Goal: Transaction & Acquisition: Purchase product/service

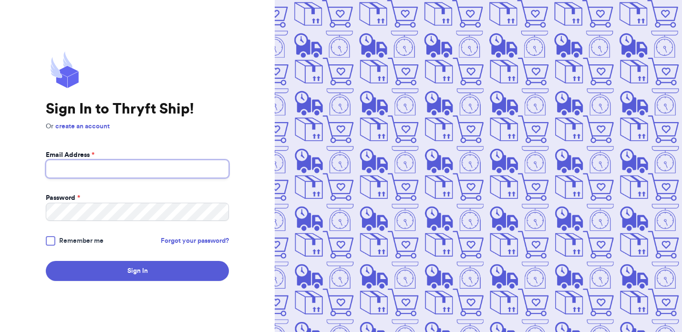
click at [192, 167] on input "Email Address *" at bounding box center [137, 169] width 183 height 18
click at [0, 332] on com-1password-button at bounding box center [0, 332] width 0 height 0
type input "[EMAIL_ADDRESS][DOMAIN_NAME]"
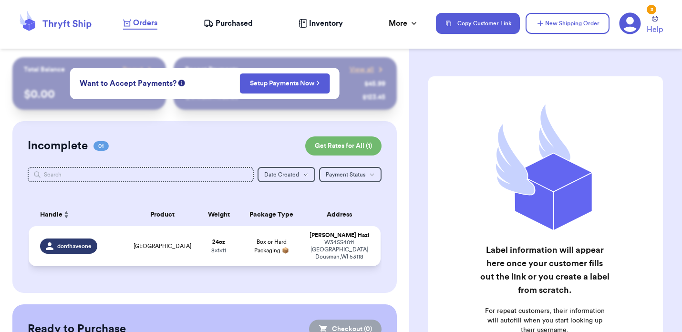
click at [90, 246] on span "donthaveone" at bounding box center [74, 246] width 34 height 8
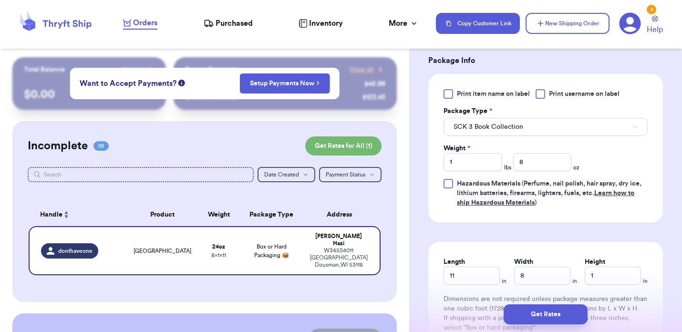
scroll to position [420, 0]
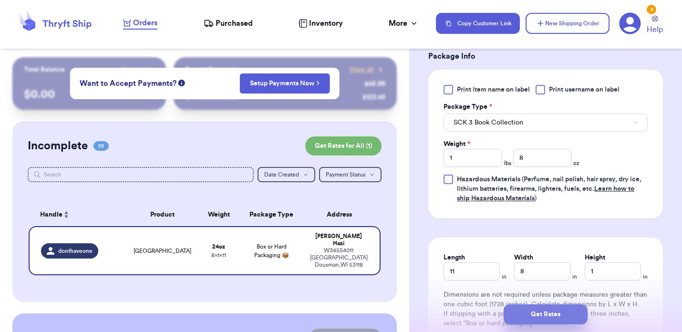
click at [550, 318] on button "Get Rates" at bounding box center [546, 314] width 84 height 20
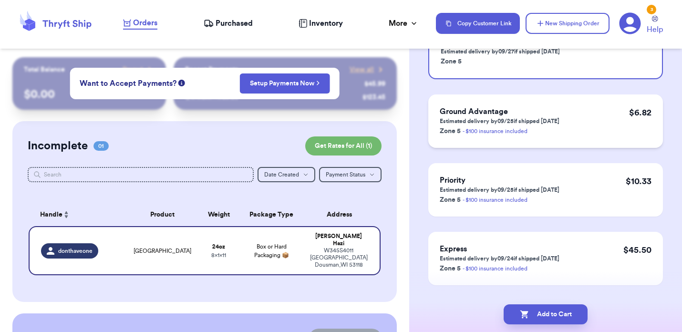
scroll to position [132, 0]
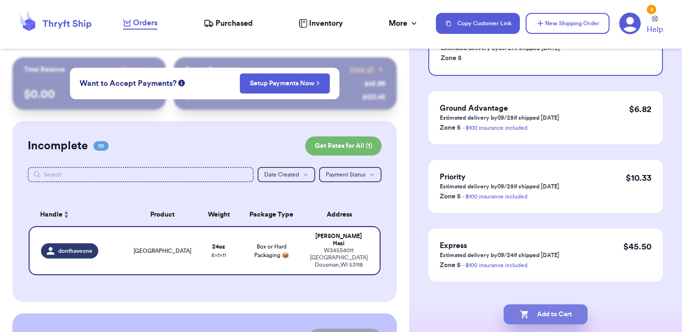
click at [545, 313] on button "Add to Cart" at bounding box center [546, 314] width 84 height 20
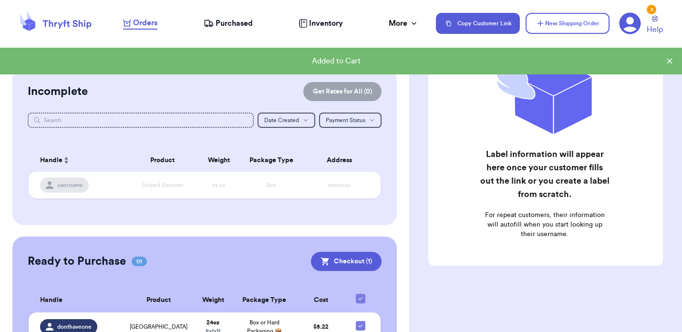
scroll to position [101, 0]
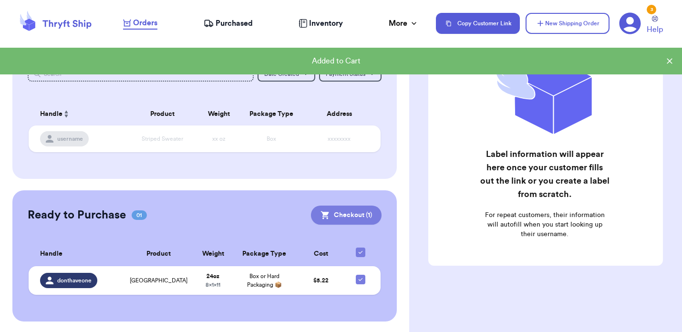
click at [345, 209] on button "Checkout ( 1 )" at bounding box center [346, 215] width 71 height 19
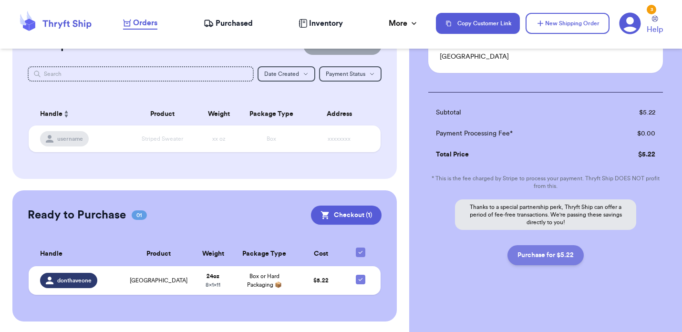
click at [542, 253] on button "Purchase for $5.22" at bounding box center [546, 255] width 76 height 20
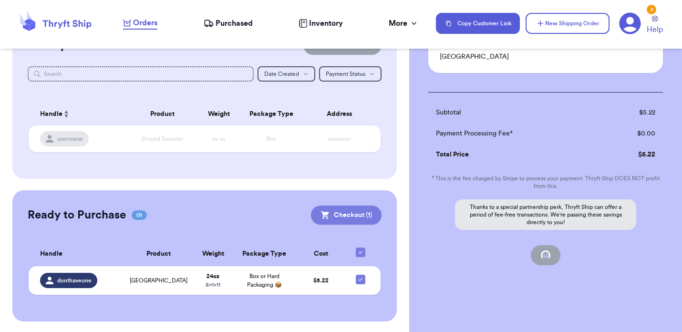
checkbox input "false"
checkbox input "true"
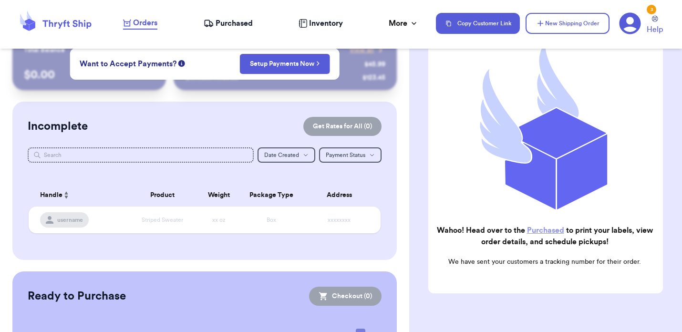
scroll to position [0, 0]
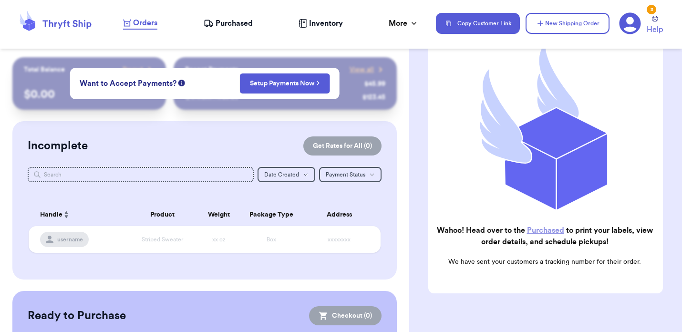
click at [544, 229] on link "Purchased" at bounding box center [545, 231] width 37 height 8
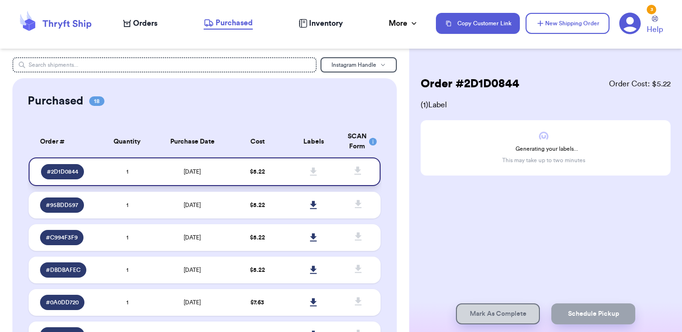
click at [77, 170] on span "# 2D1D0844" at bounding box center [62, 172] width 31 height 8
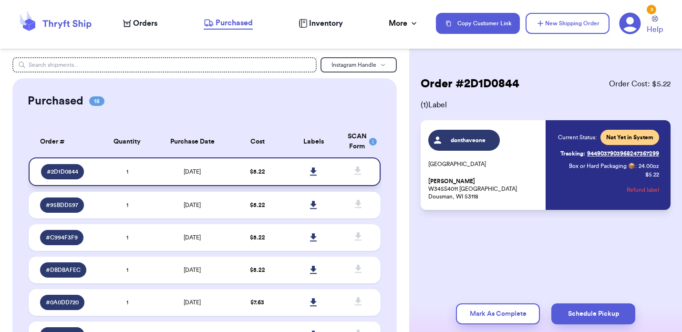
click at [315, 171] on icon at bounding box center [313, 171] width 7 height 8
